Goal: Check status: Check status

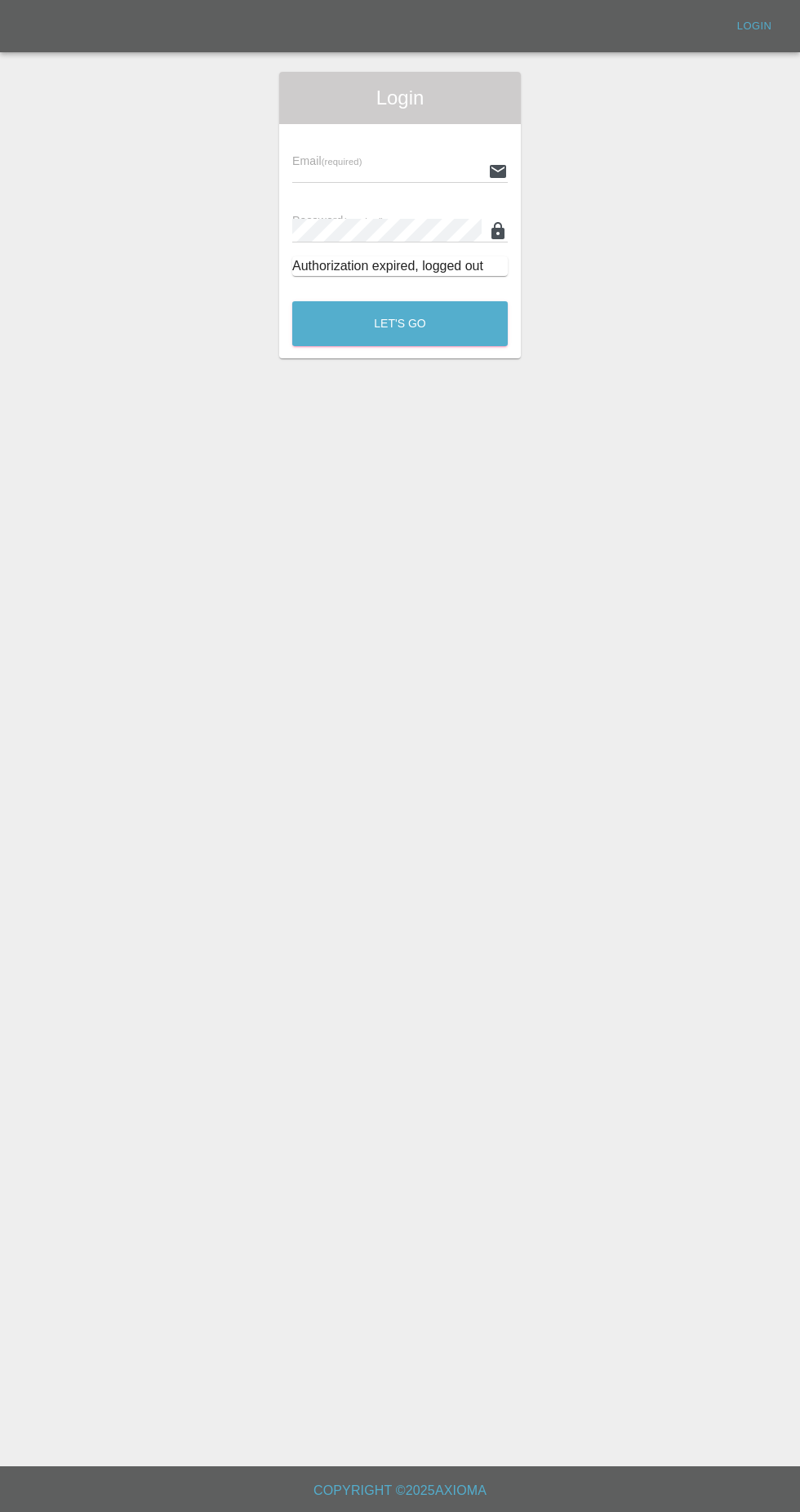
click at [338, 170] on input "text" at bounding box center [386, 171] width 190 height 24
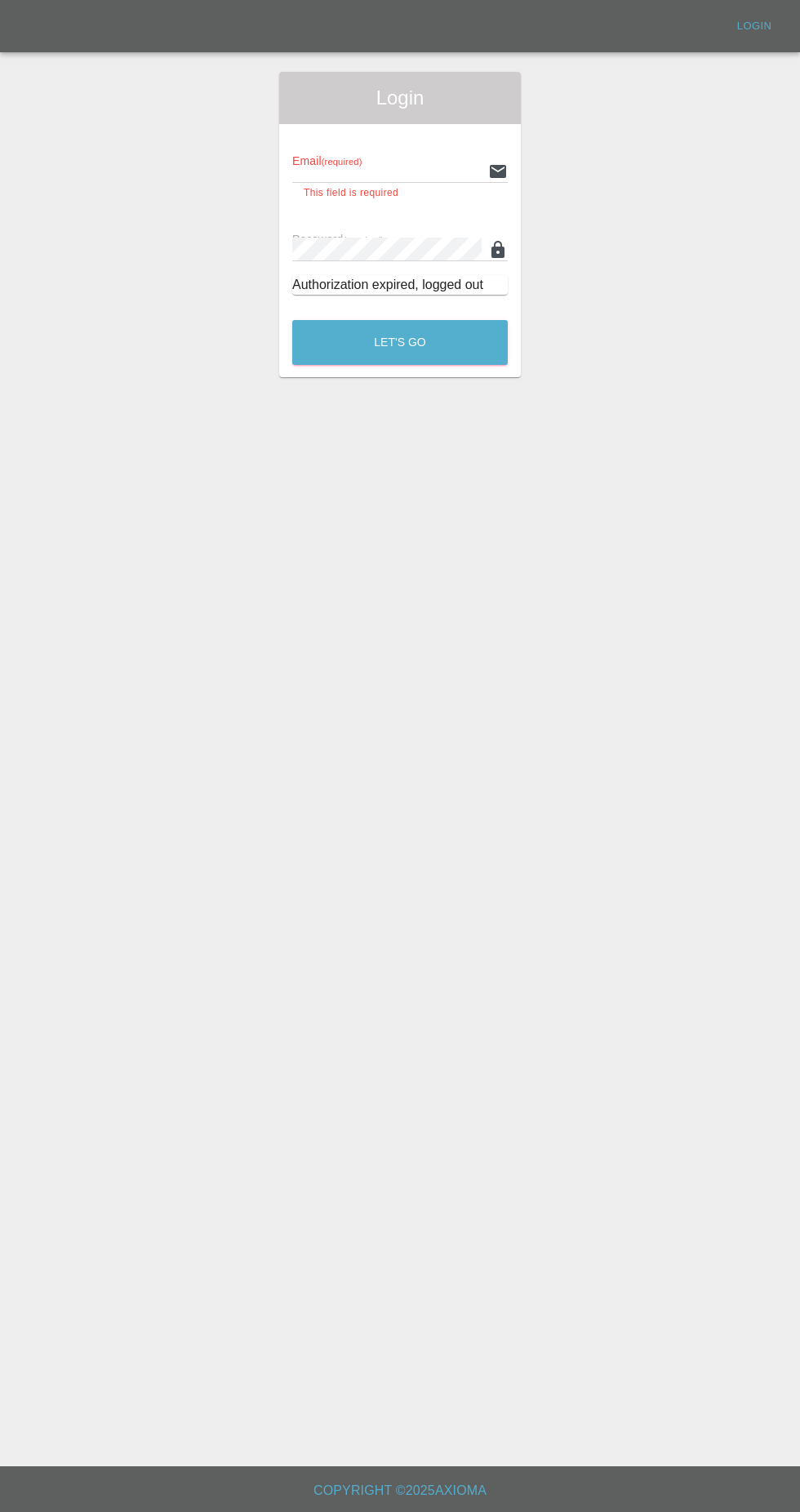
type input "[EMAIL_ADDRESS][DOMAIN_NAME]"
click at [292, 320] on button "Let's Go" at bounding box center [400, 343] width 215 height 45
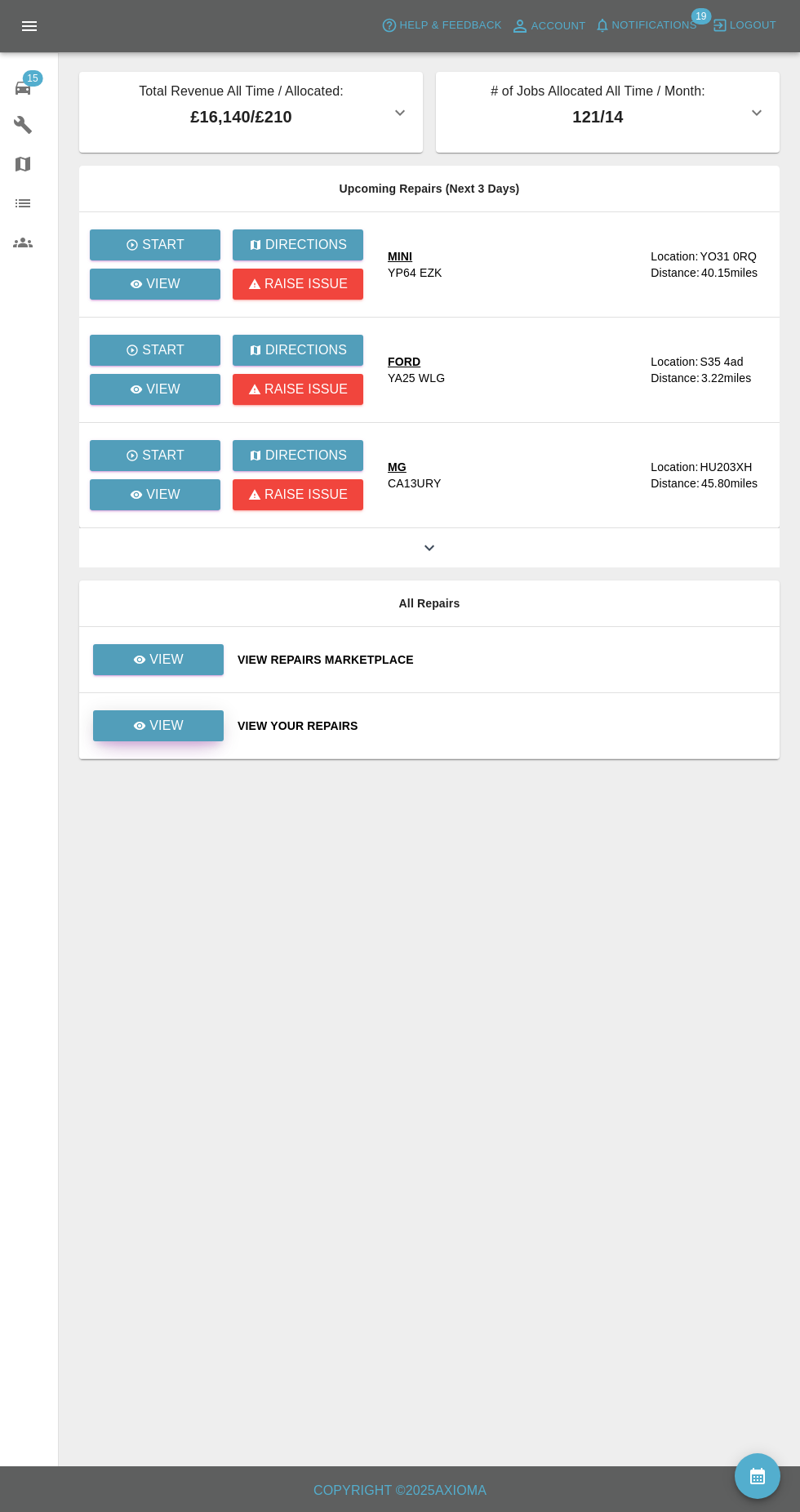
click at [141, 725] on icon at bounding box center [140, 725] width 12 height 8
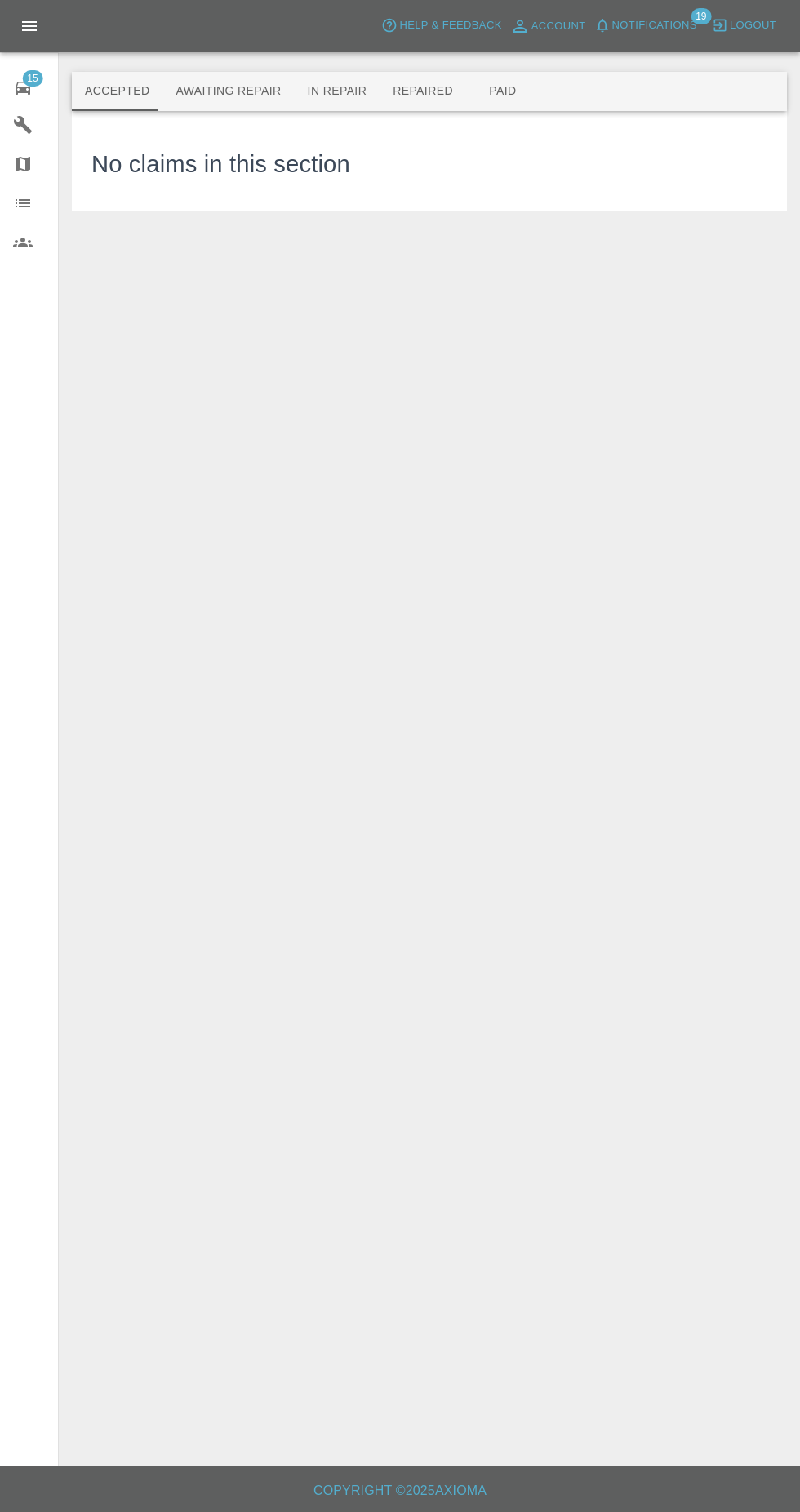
click at [208, 91] on button "Awaiting Repair" at bounding box center [228, 91] width 131 height 39
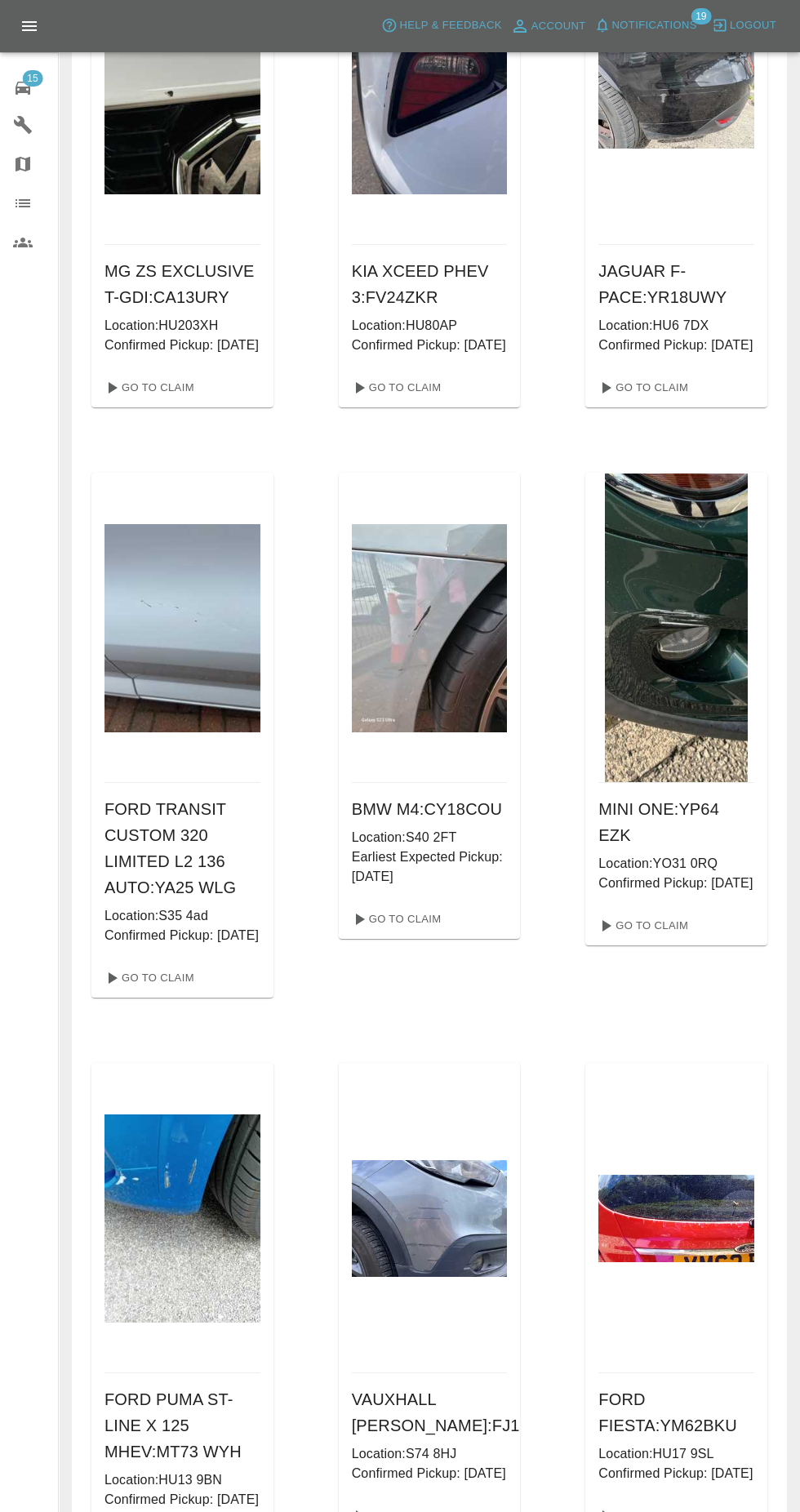
scroll to position [230, 0]
